Goal: Information Seeking & Learning: Learn about a topic

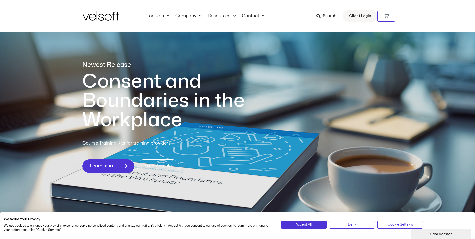
drag, startPoint x: 124, startPoint y: 166, endPoint x: 244, endPoint y: 132, distance: 125.5
click at [124, 166] on icon "1 of 1" at bounding box center [122, 166] width 10 height 5
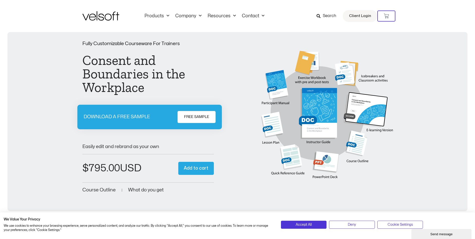
click at [192, 121] on link "FREE SAMPLE" at bounding box center [197, 117] width 38 height 12
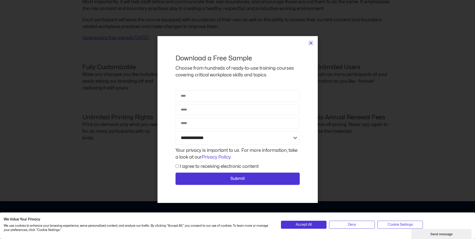
scroll to position [449, 0]
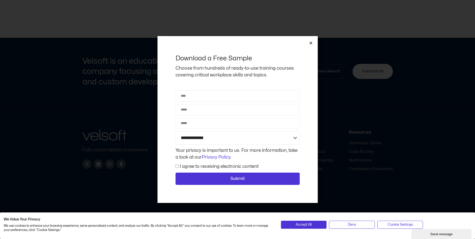
click at [314, 42] on div "**********" at bounding box center [238, 119] width 160 height 167
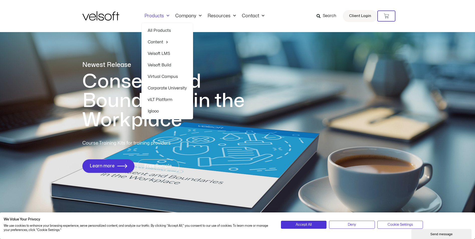
click at [161, 32] on link "All Products" at bounding box center [167, 31] width 39 height 12
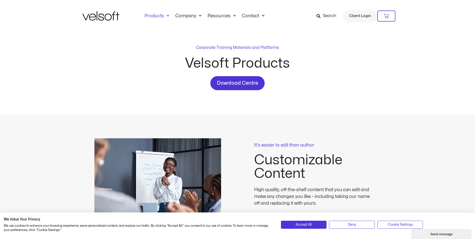
drag, startPoint x: 478, startPoint y: 23, endPoint x: 228, endPoint y: 21, distance: 250.1
click at [228, 21] on div "Products All Products Content ILT Courseware Storyline 360 Courses SCORM Course…" at bounding box center [237, 16] width 311 height 32
click at [159, 17] on link "Products" at bounding box center [157, 16] width 31 height 6
click at [155, 17] on link "Products" at bounding box center [157, 16] width 31 height 6
click at [190, 15] on link "Company" at bounding box center [188, 16] width 32 height 6
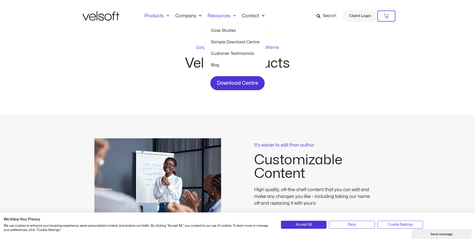
click at [224, 14] on link "Resources" at bounding box center [222, 16] width 34 height 6
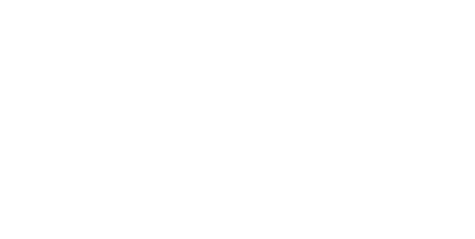
click at [0, 0] on html at bounding box center [0, 0] width 0 height 0
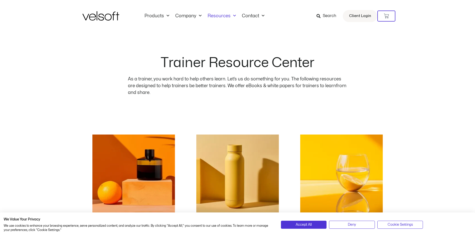
click at [231, 15] on ul "Products All Products Content ILT Courseware Storyline 360 Courses SCORM Course…" at bounding box center [205, 16] width 126 height 6
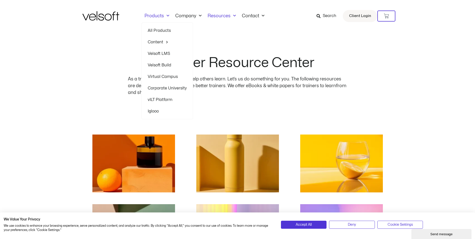
click at [157, 15] on link "Products" at bounding box center [157, 16] width 31 height 6
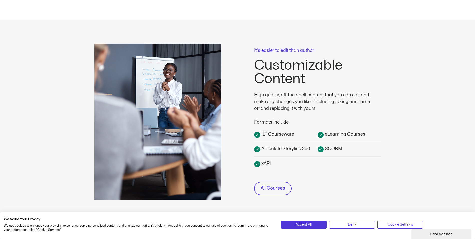
scroll to position [174, 0]
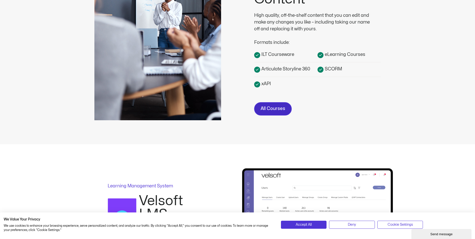
click at [272, 111] on span "All Courses" at bounding box center [273, 108] width 25 height 7
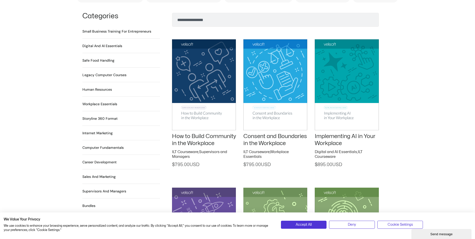
scroll to position [376, 0]
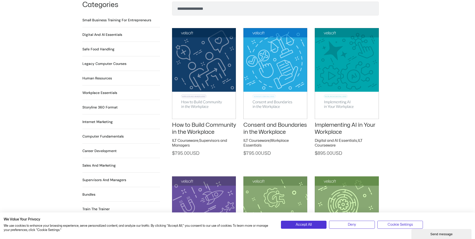
click at [116, 177] on h2 "Supervisors and Managers 91 Products" at bounding box center [104, 179] width 44 height 5
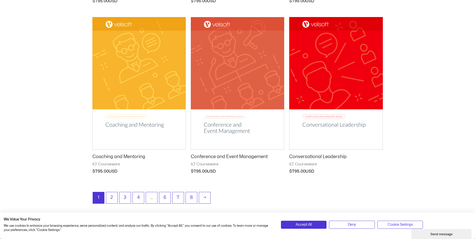
scroll to position [611, 0]
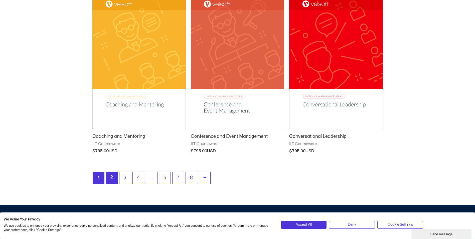
click at [108, 181] on link "2" at bounding box center [111, 178] width 11 height 12
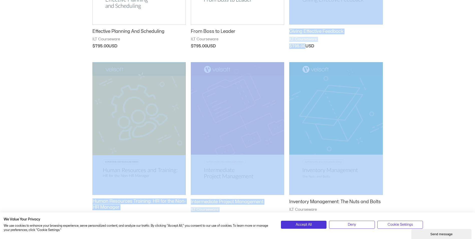
scroll to position [176, 0]
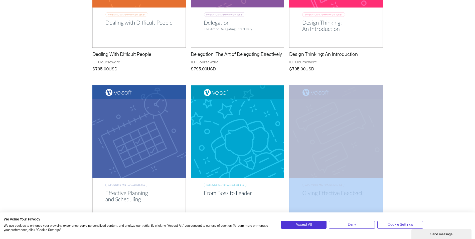
drag, startPoint x: 476, startPoint y: 74, endPoint x: 430, endPoint y: 171, distance: 107.7
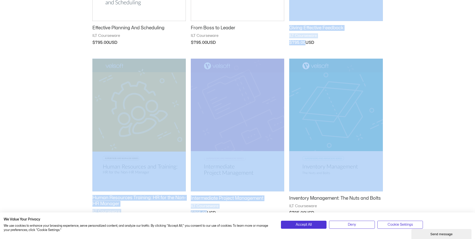
scroll to position [396, 0]
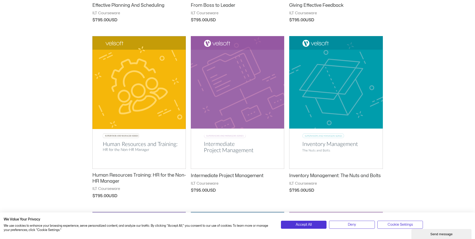
click at [424, 187] on div "**********" at bounding box center [237, 30] width 475 height 789
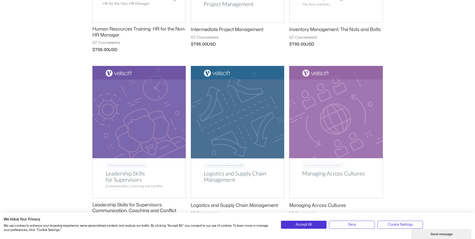
scroll to position [587, 0]
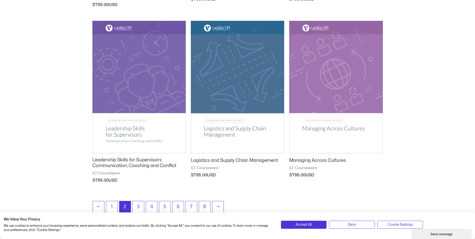
click at [138, 206] on div "| We Value Your Privacy We use cookies to enhance your browsing experience, ser…" at bounding box center [237, 222] width 475 height 33
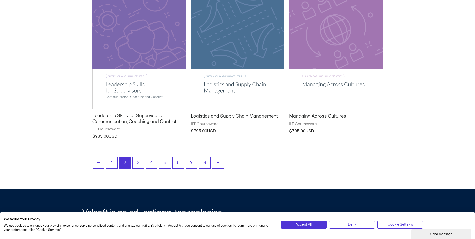
scroll to position [666, 0]
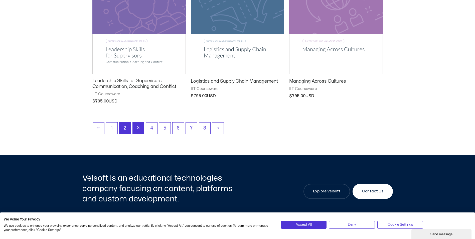
click at [139, 129] on link "3" at bounding box center [138, 128] width 11 height 12
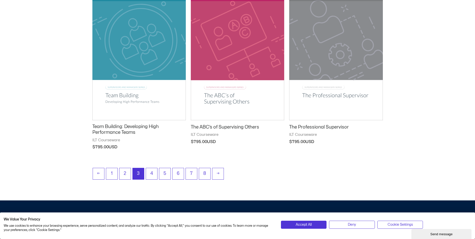
scroll to position [627, 0]
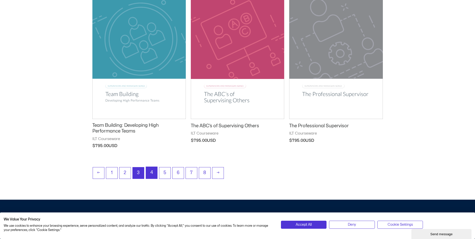
click at [154, 176] on link "4" at bounding box center [151, 173] width 11 height 12
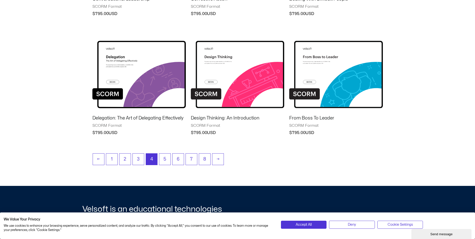
scroll to position [559, 0]
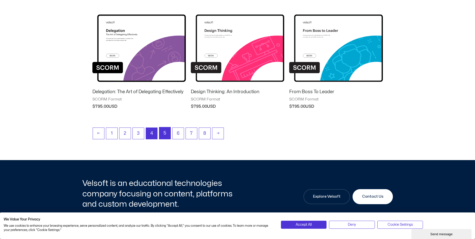
click at [166, 135] on link "5" at bounding box center [164, 133] width 11 height 12
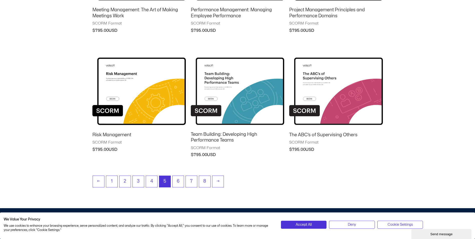
scroll to position [417, 0]
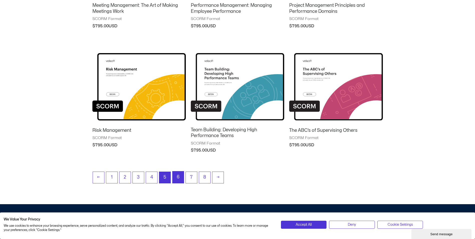
click at [180, 177] on link "6" at bounding box center [178, 177] width 11 height 12
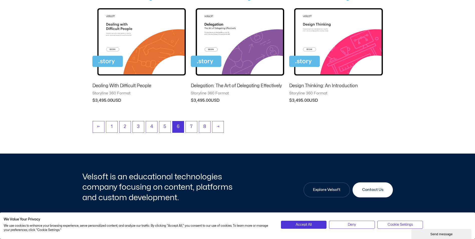
scroll to position [480, 0]
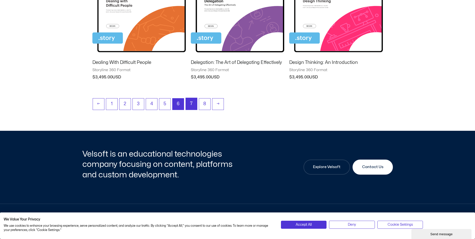
click at [191, 108] on link "7" at bounding box center [191, 104] width 11 height 12
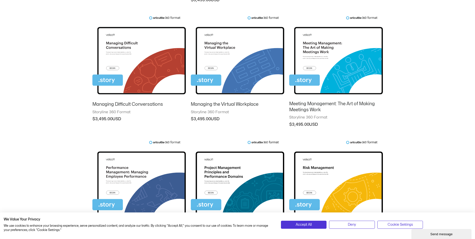
scroll to position [501, 0]
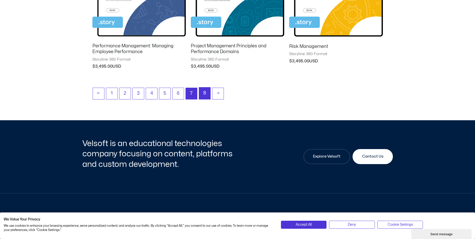
click at [204, 92] on link "8" at bounding box center [204, 93] width 11 height 12
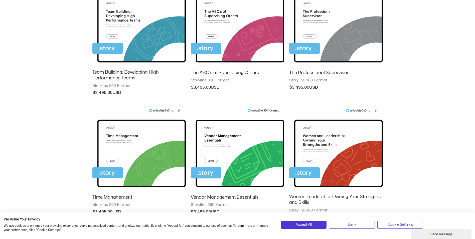
scroll to position [232, 0]
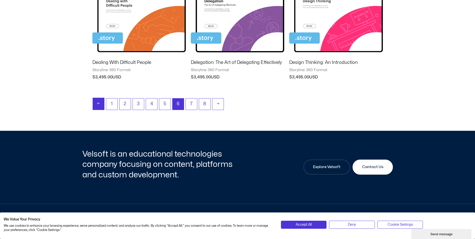
click at [99, 106] on link "←" at bounding box center [98, 104] width 11 height 12
click at [101, 103] on link "←" at bounding box center [98, 104] width 11 height 12
click at [112, 106] on link "1" at bounding box center [111, 104] width 11 height 12
click at [113, 104] on link "1" at bounding box center [111, 104] width 11 height 12
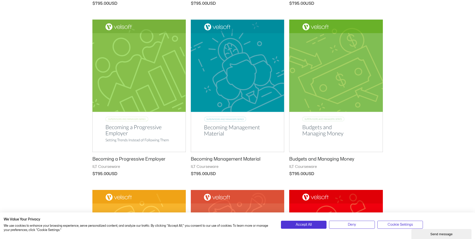
drag, startPoint x: 0, startPoint y: 0, endPoint x: 483, endPoint y: 108, distance: 494.6
click at [475, 108] on html "Save 70% on Storyline courses, valid until [DATE] 9:00 AM × Skip to content Pro…" at bounding box center [237, 93] width 475 height 1022
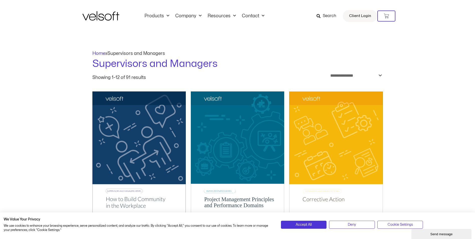
click at [95, 54] on link "Home" at bounding box center [98, 53] width 13 height 4
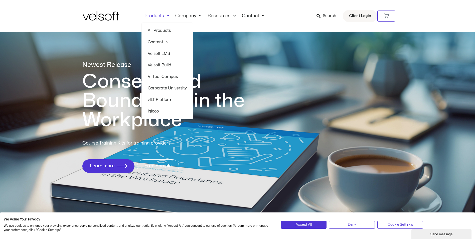
click at [153, 16] on link "Products" at bounding box center [157, 16] width 31 height 6
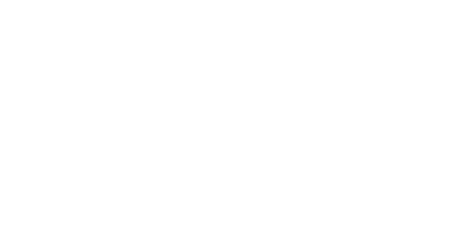
click at [0, 0] on html at bounding box center [0, 0] width 0 height 0
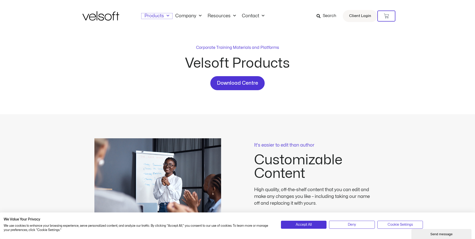
click at [153, 16] on link "Products" at bounding box center [157, 16] width 31 height 6
click at [154, 32] on link "All Products" at bounding box center [167, 31] width 39 height 12
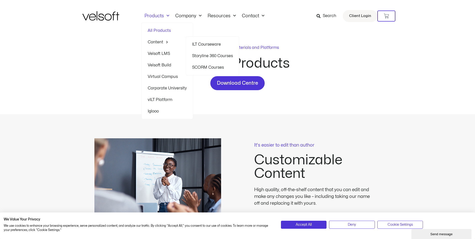
click at [163, 43] on span "Menu" at bounding box center [165, 42] width 5 height 8
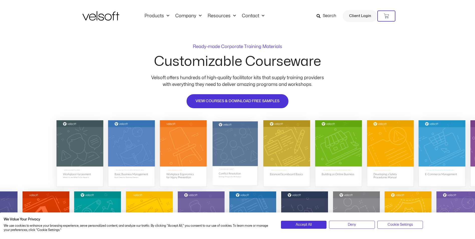
click at [236, 173] on img at bounding box center [235, 153] width 45 height 64
click at [236, 148] on img at bounding box center [235, 153] width 45 height 64
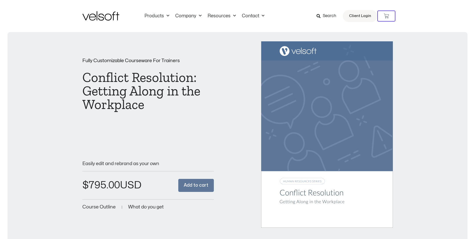
click at [236, 148] on div "Fully Customizable Courseware For Trainers Conflict Resolution: Getting Along i…" at bounding box center [237, 134] width 311 height 187
